Goal: Task Accomplishment & Management: Use online tool/utility

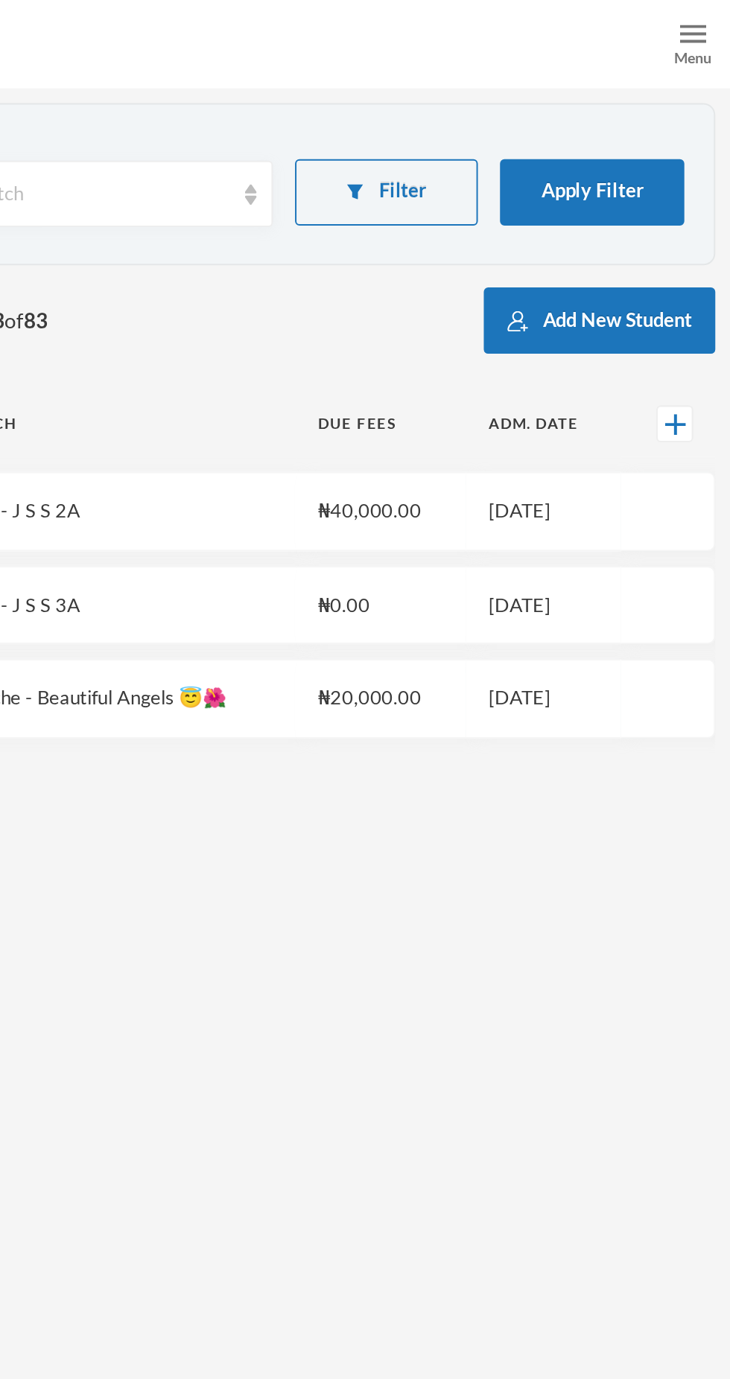
click at [707, 22] on img at bounding box center [710, 16] width 13 height 13
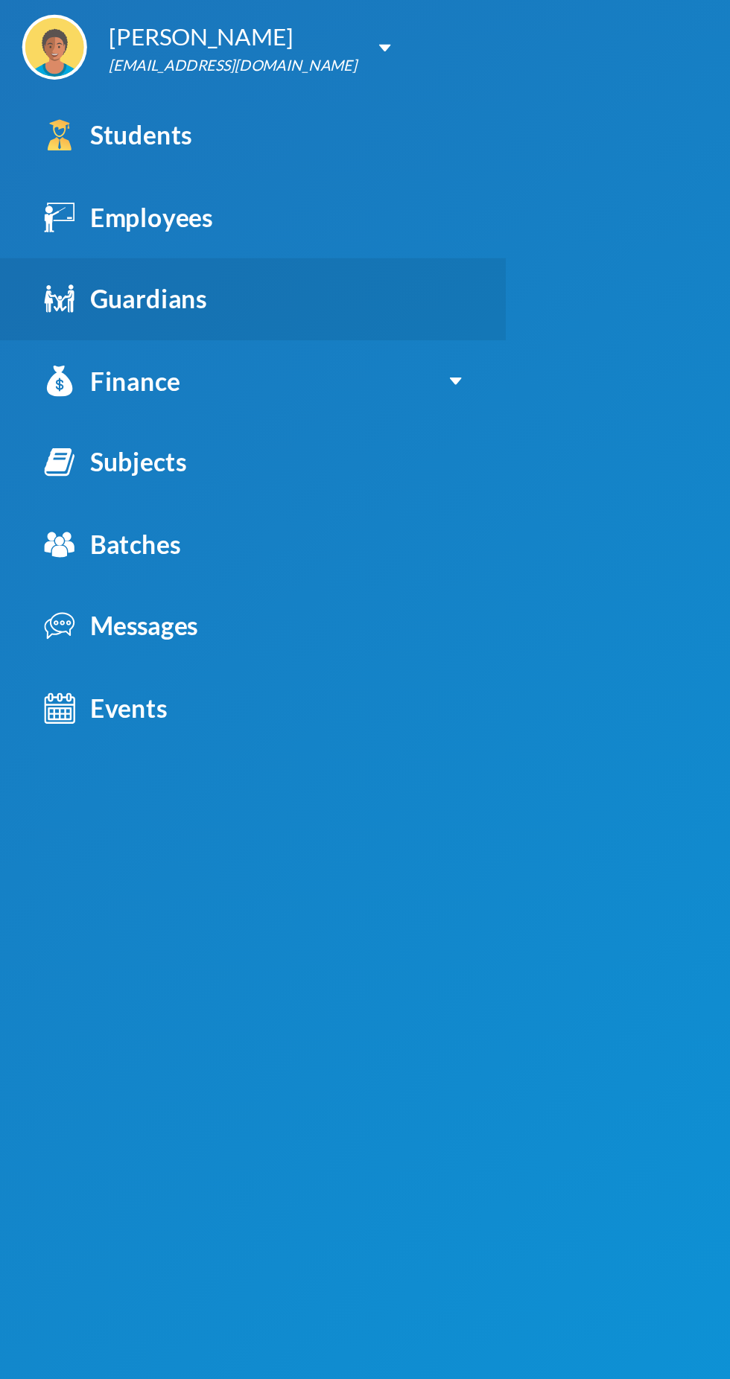
click at [94, 150] on div "Guardians" at bounding box center [63, 150] width 82 height 19
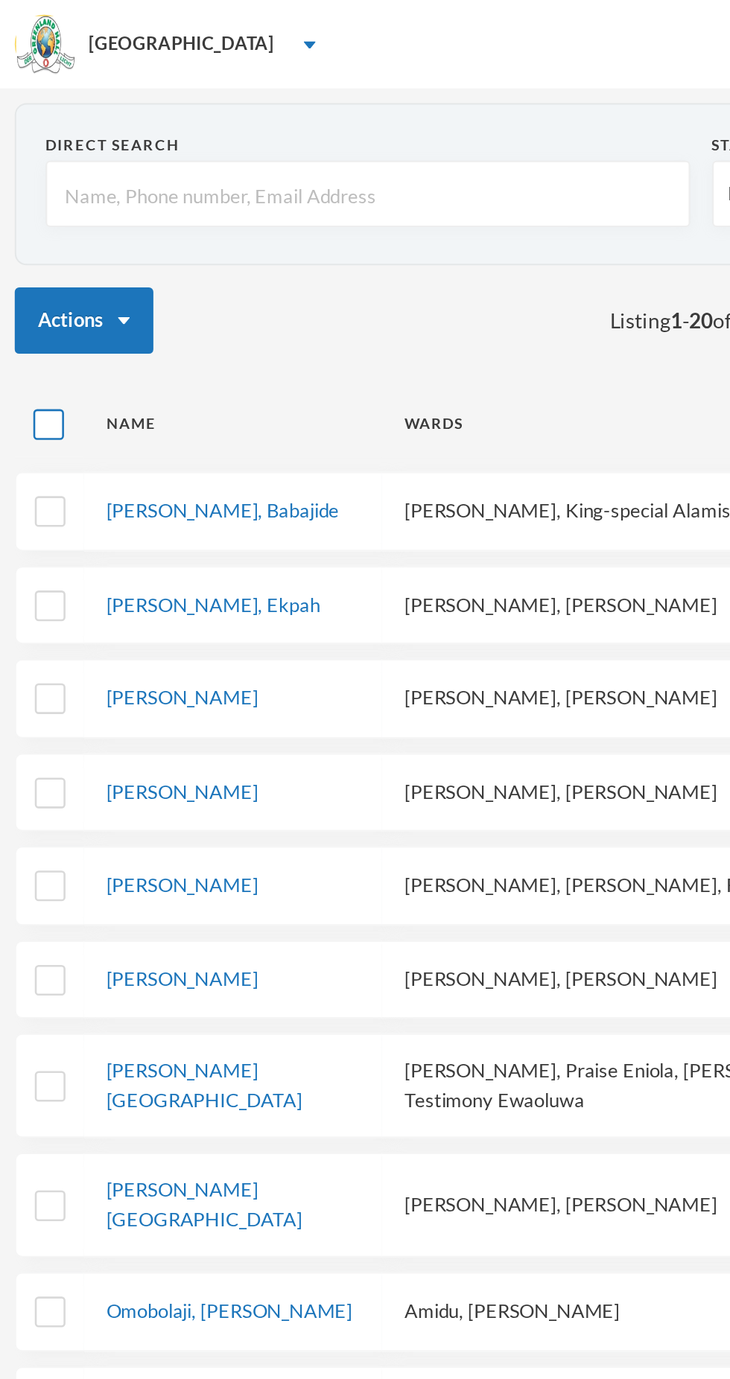
click at [30, 211] on input "checkbox" at bounding box center [25, 215] width 16 height 16
checkbox input "true"
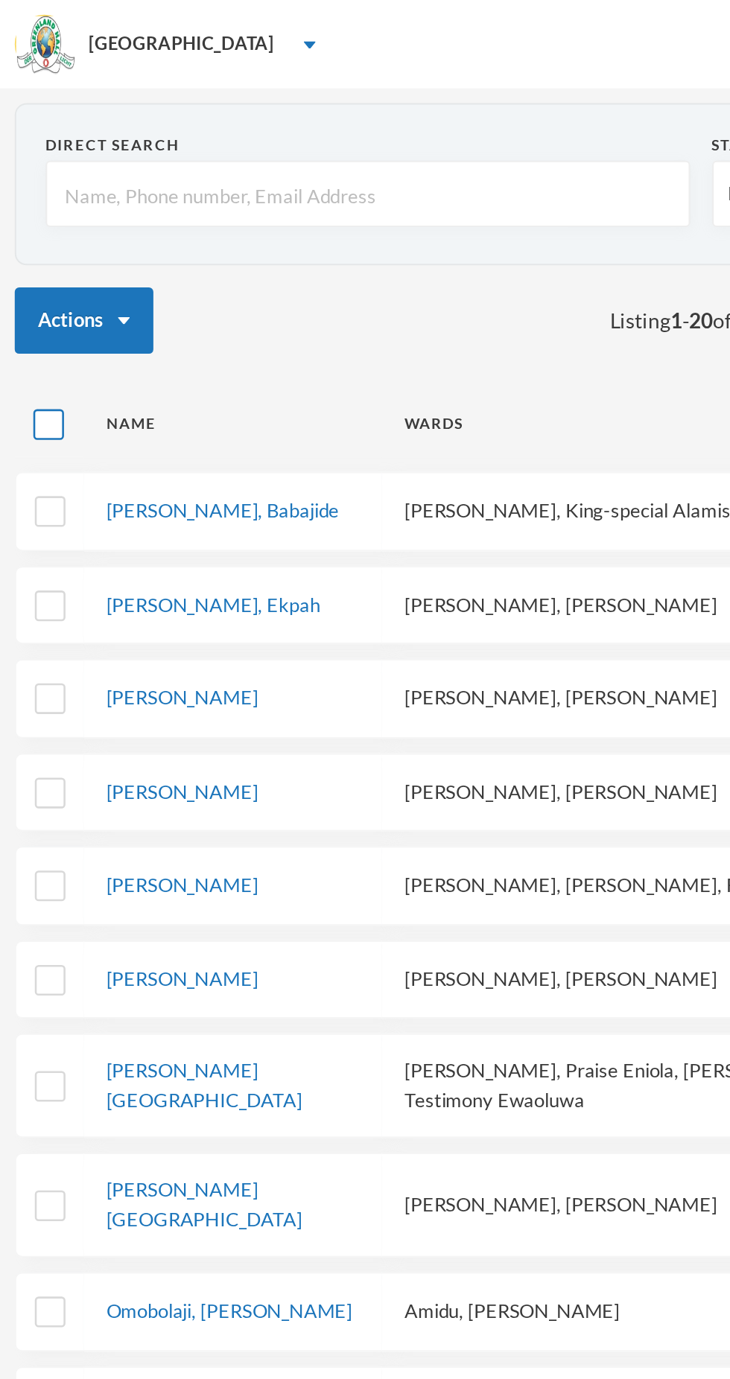
checkbox input "true"
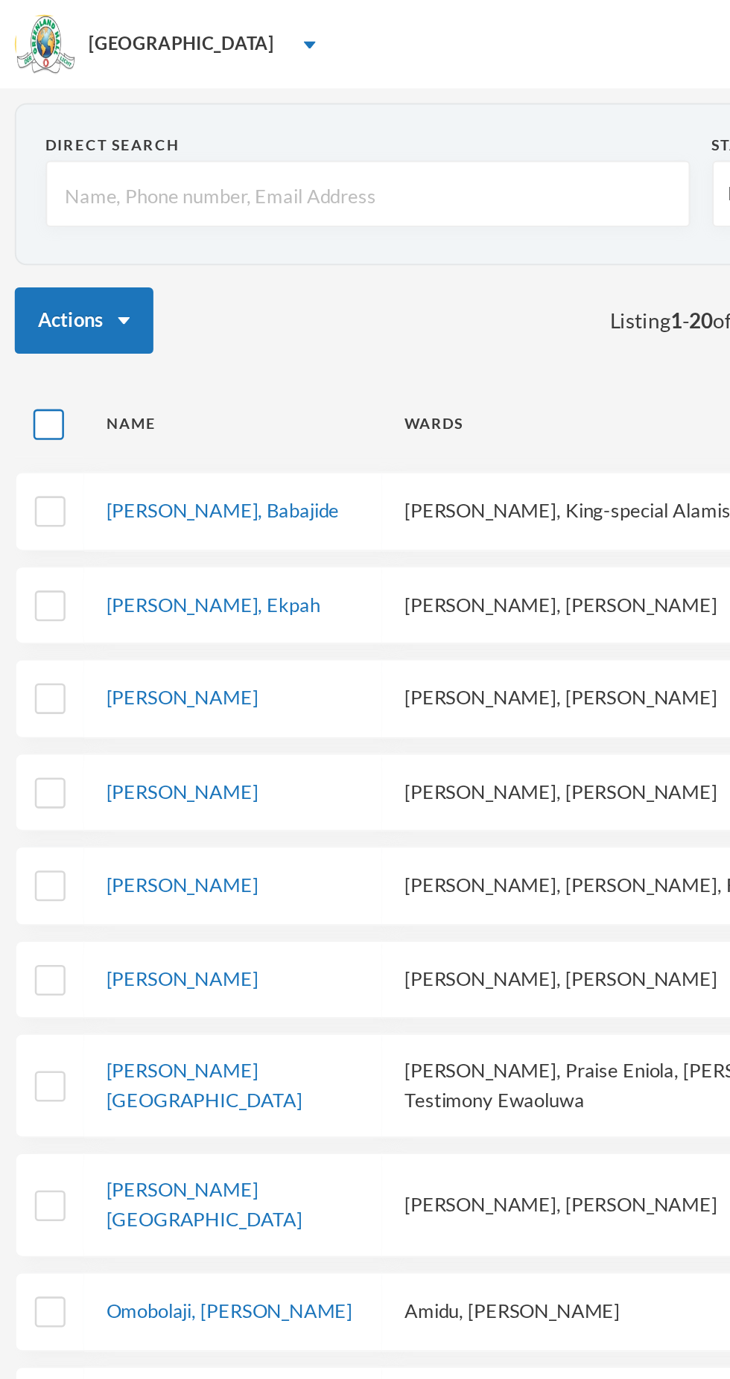
checkbox input "true"
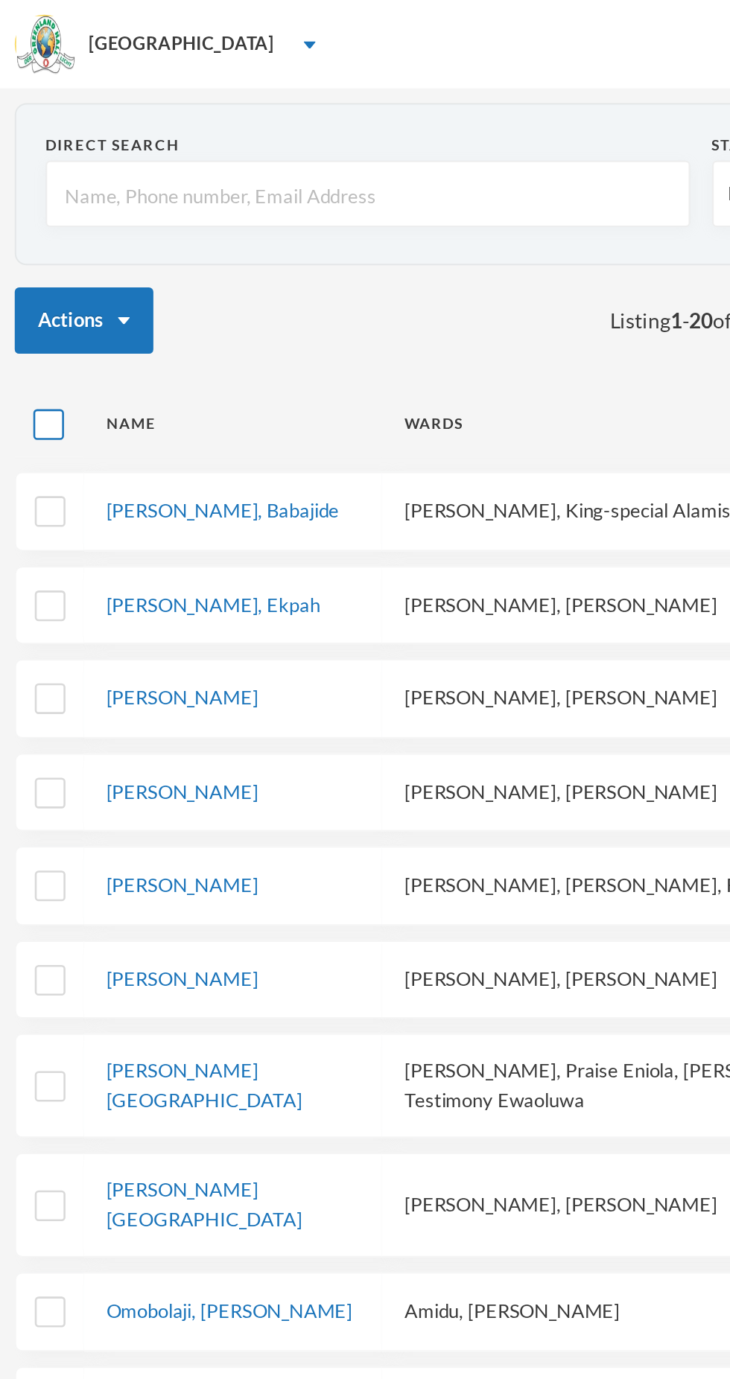
checkbox input "true"
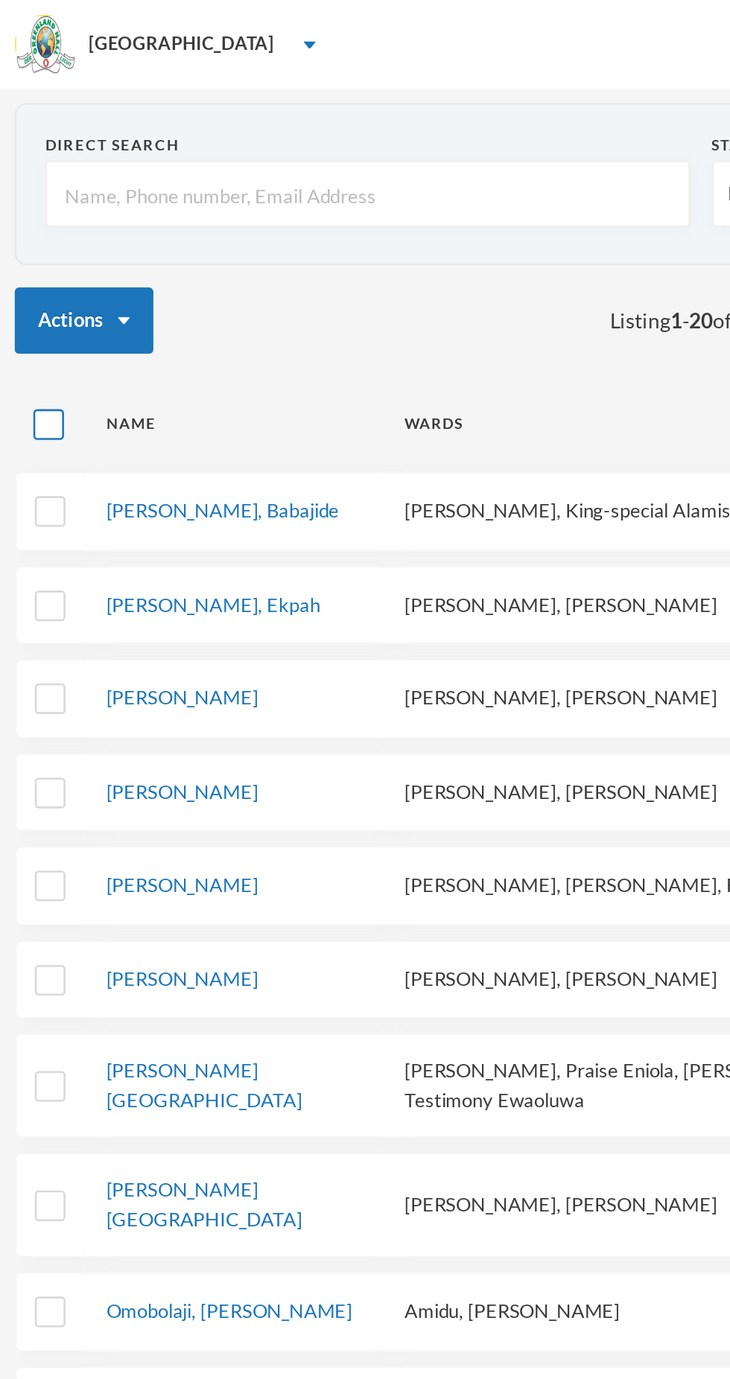
checkbox input "true"
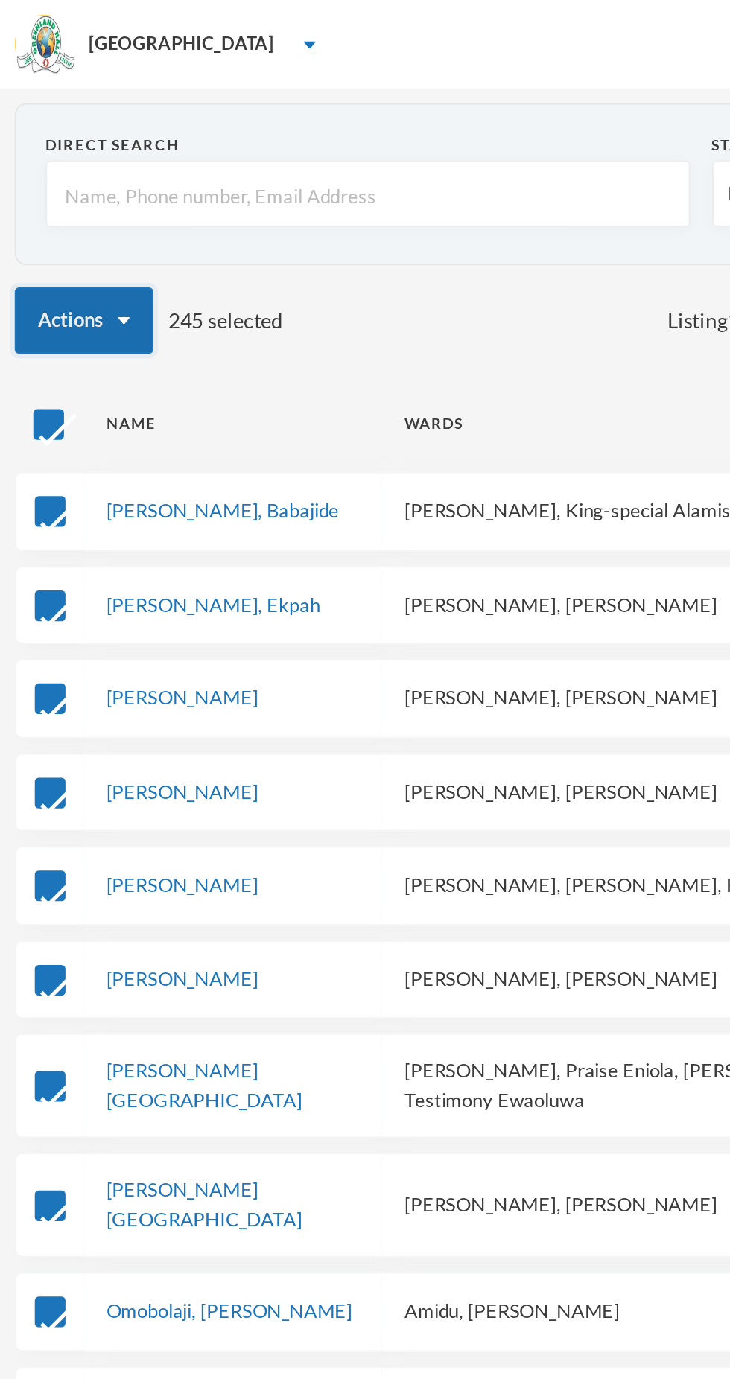
click at [67, 159] on button "Actions" at bounding box center [42, 162] width 70 height 34
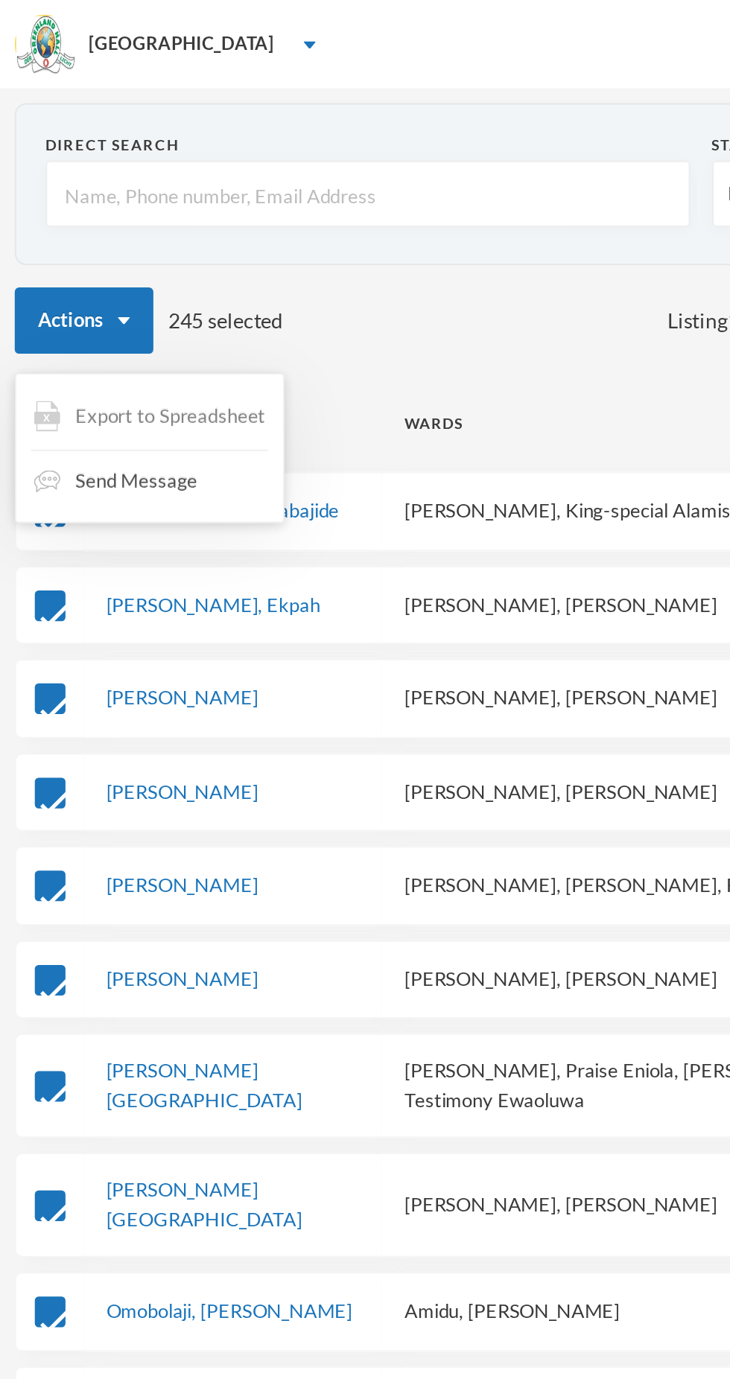
click at [113, 214] on span "Export to Spreadsheet" at bounding box center [86, 210] width 96 height 15
